Goal: Information Seeking & Learning: Find specific fact

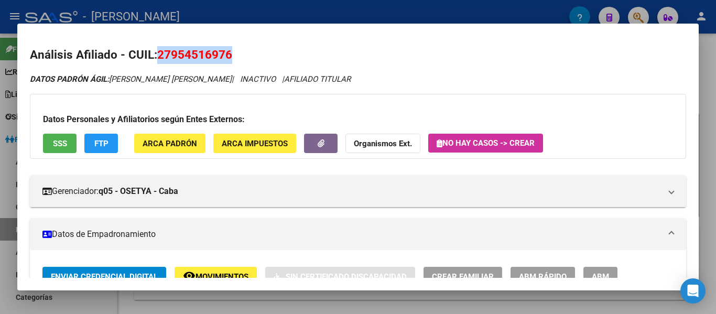
scroll to position [157, 0]
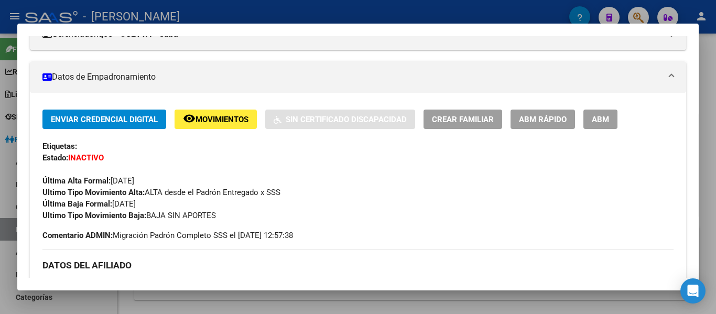
click at [340, 13] on div at bounding box center [358, 157] width 716 height 314
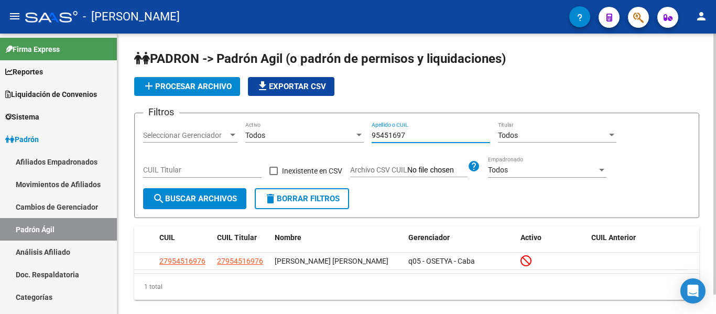
drag, startPoint x: 418, startPoint y: 133, endPoint x: 355, endPoint y: 136, distance: 63.0
click at [348, 135] on div "Filtros Seleccionar Gerenciador Seleccionar Gerenciador Todos Activo 95451697 A…" at bounding box center [416, 155] width 547 height 67
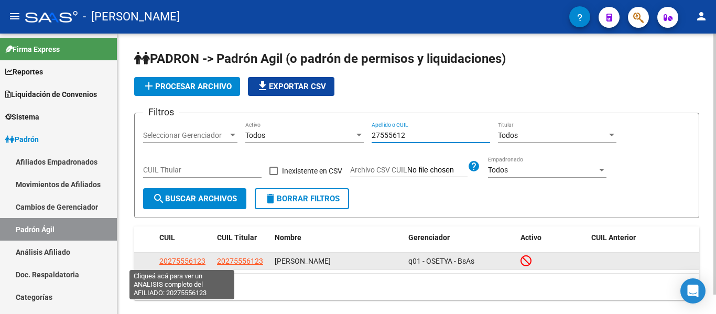
type input "27555612"
click at [193, 263] on span "20275556123" at bounding box center [182, 261] width 46 height 8
type textarea "20275556123"
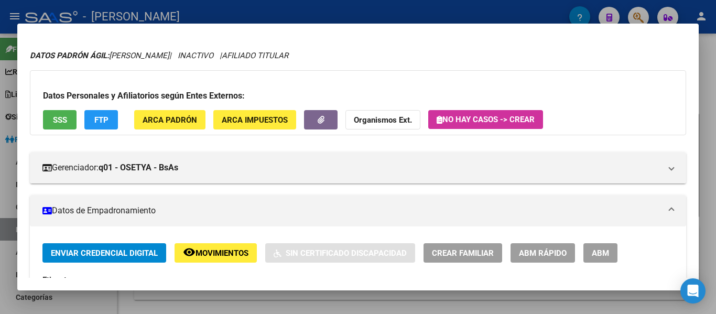
scroll to position [0, 0]
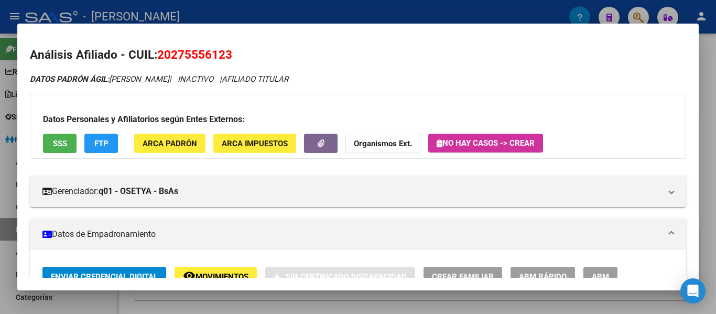
click at [357, 8] on div at bounding box center [358, 157] width 716 height 314
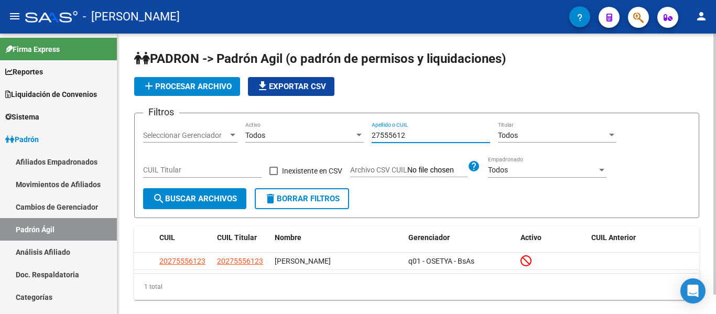
drag, startPoint x: 424, startPoint y: 134, endPoint x: 364, endPoint y: 134, distance: 60.3
click at [365, 134] on div "Filtros Seleccionar Gerenciador Seleccionar Gerenciador Todos Activo 27555612 A…" at bounding box center [416, 155] width 547 height 67
type input "34445390"
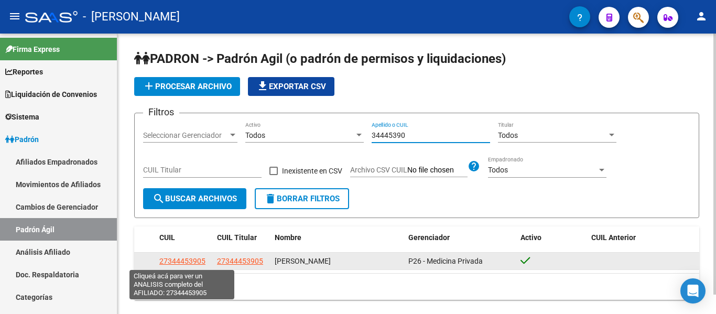
click at [182, 262] on span "27344453905" at bounding box center [182, 261] width 46 height 8
type textarea "27344453905"
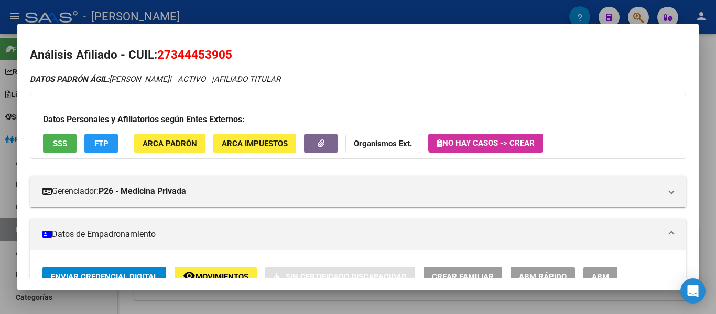
click at [376, 9] on div at bounding box center [358, 157] width 716 height 314
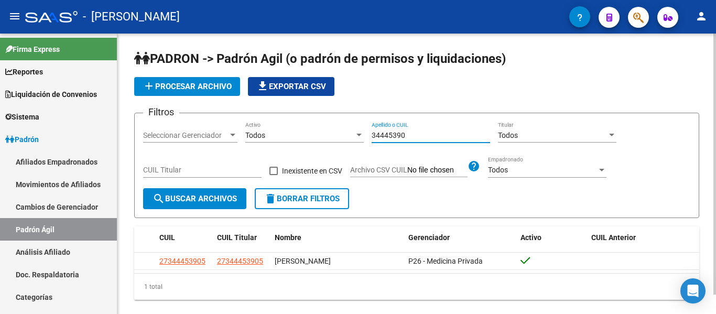
drag, startPoint x: 430, startPoint y: 133, endPoint x: 340, endPoint y: 131, distance: 90.7
click at [339, 131] on div "Filtros Seleccionar Gerenciador Seleccionar Gerenciador Todos Activo 34445390 A…" at bounding box center [416, 155] width 547 height 67
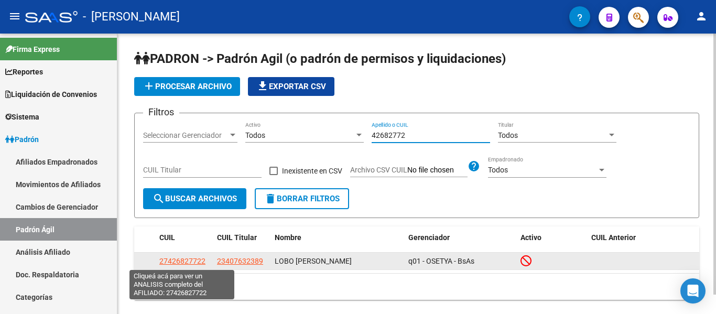
type input "42682772"
click at [198, 262] on span "27426827722" at bounding box center [182, 261] width 46 height 8
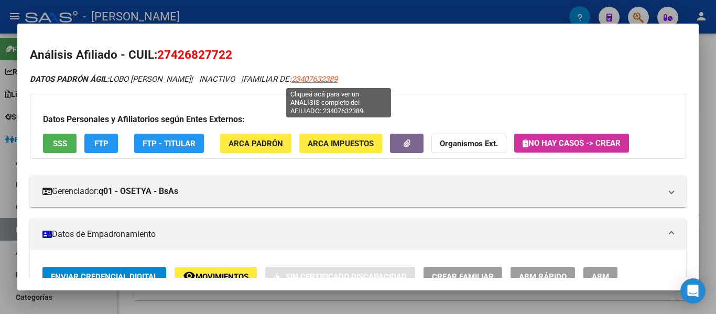
click at [326, 81] on span "23407632389" at bounding box center [314, 78] width 46 height 9
type textarea "23407632389"
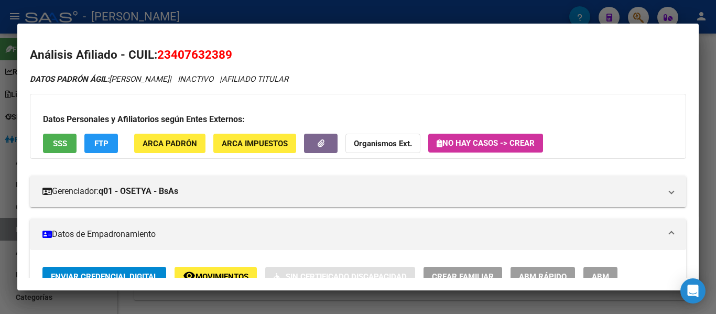
drag, startPoint x: 173, startPoint y: 57, endPoint x: 221, endPoint y: 57, distance: 48.2
click at [224, 57] on span "23407632389" at bounding box center [194, 55] width 75 height 14
copy span "40763238"
click at [371, 15] on div at bounding box center [358, 157] width 716 height 314
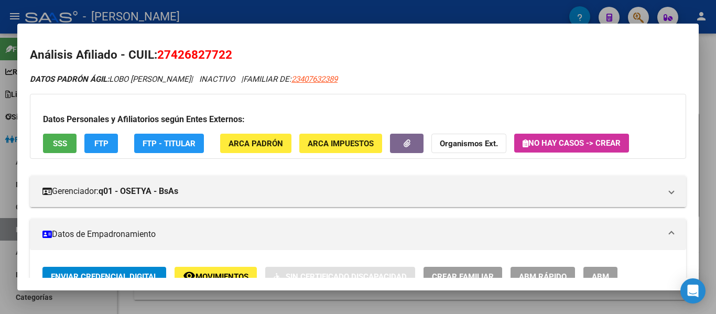
click at [323, 9] on div at bounding box center [358, 157] width 716 height 314
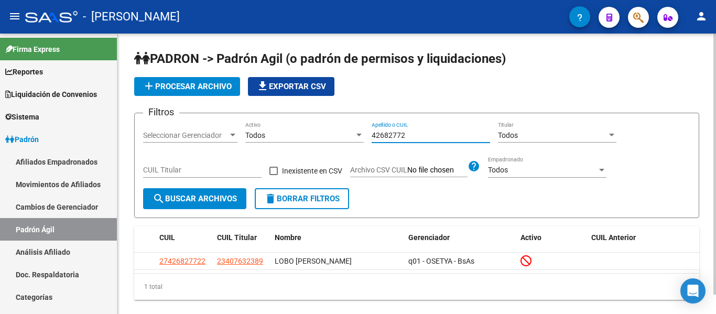
drag, startPoint x: 432, startPoint y: 136, endPoint x: 347, endPoint y: 134, distance: 84.9
click at [348, 134] on div "Filtros Seleccionar Gerenciador Seleccionar Gerenciador Todos Activo 42682772 A…" at bounding box center [416, 155] width 547 height 67
type input "50882635"
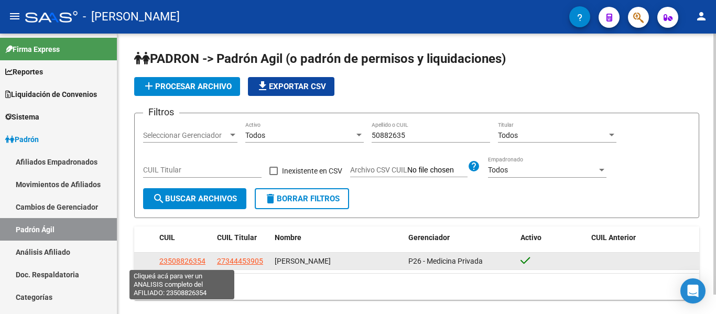
click at [172, 261] on span "23508826354" at bounding box center [182, 261] width 46 height 8
type textarea "23508826354"
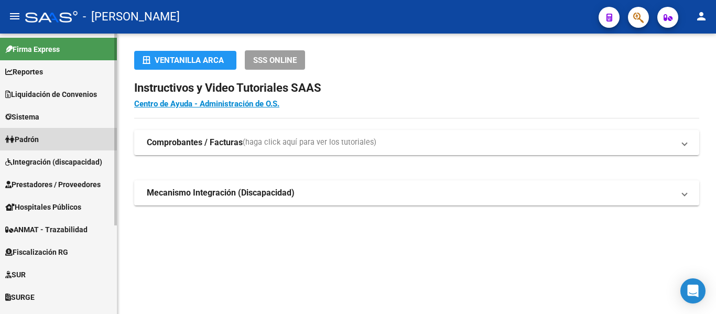
click at [36, 135] on span "Padrón" at bounding box center [22, 140] width 34 height 12
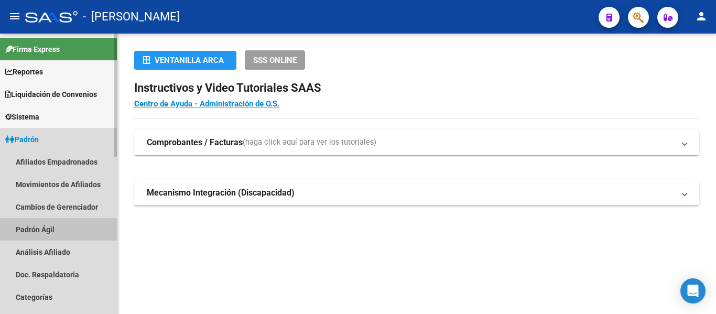
drag, startPoint x: 46, startPoint y: 230, endPoint x: 106, endPoint y: 212, distance: 62.5
click at [46, 230] on link "Padrón Ágil" at bounding box center [58, 229] width 117 height 23
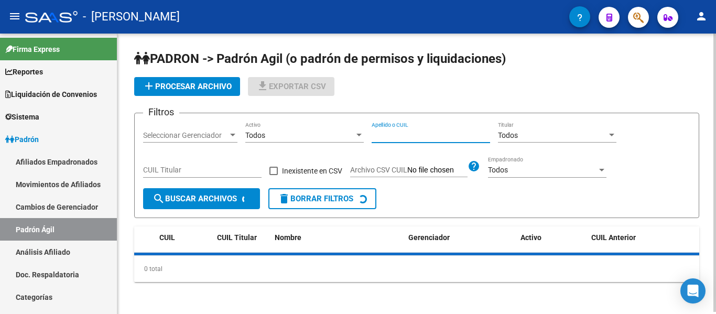
click at [427, 136] on input "Apellido o CUIL" at bounding box center [431, 135] width 118 height 9
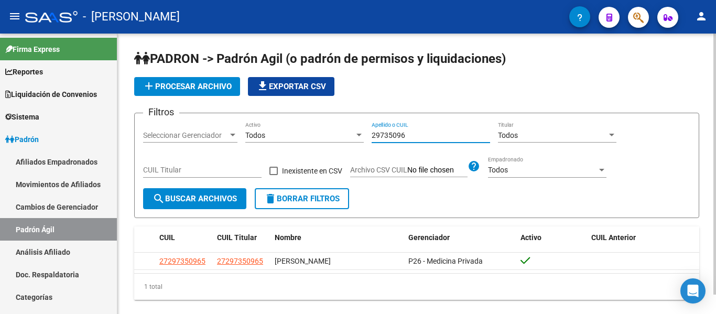
type input "29735096"
